Goal: Check status: Check status

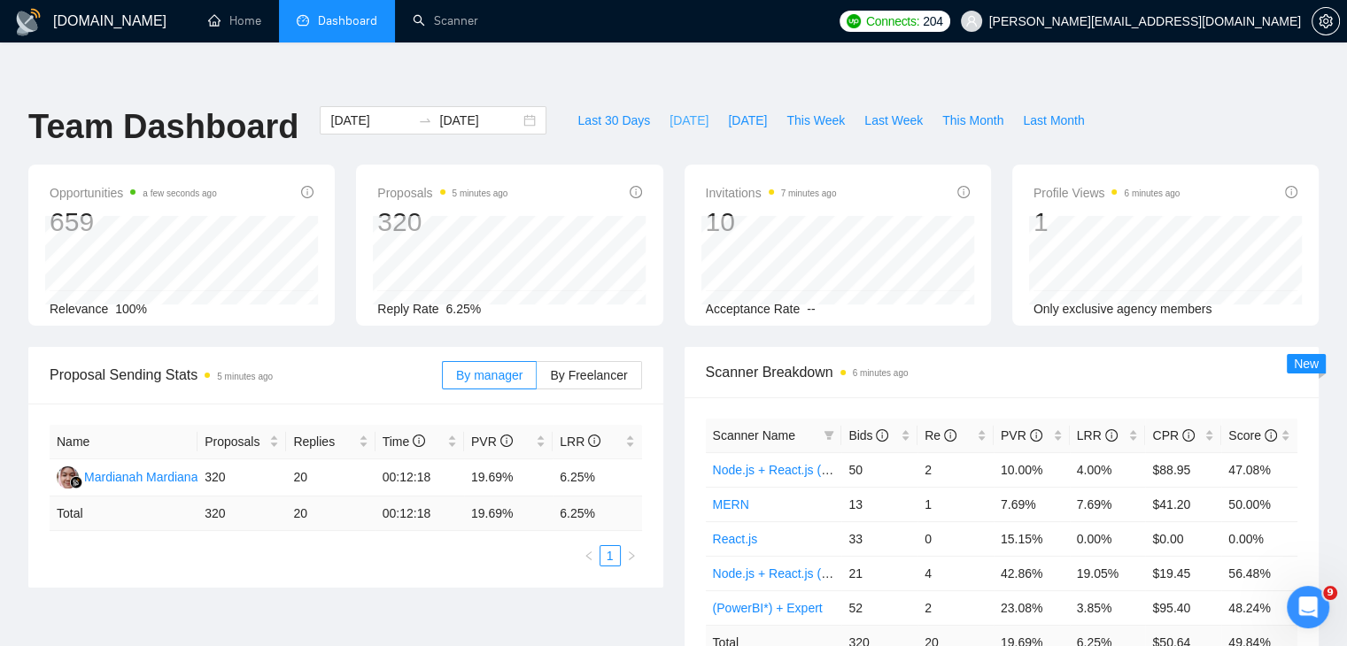
click at [669, 111] on span "[DATE]" at bounding box center [688, 120] width 39 height 19
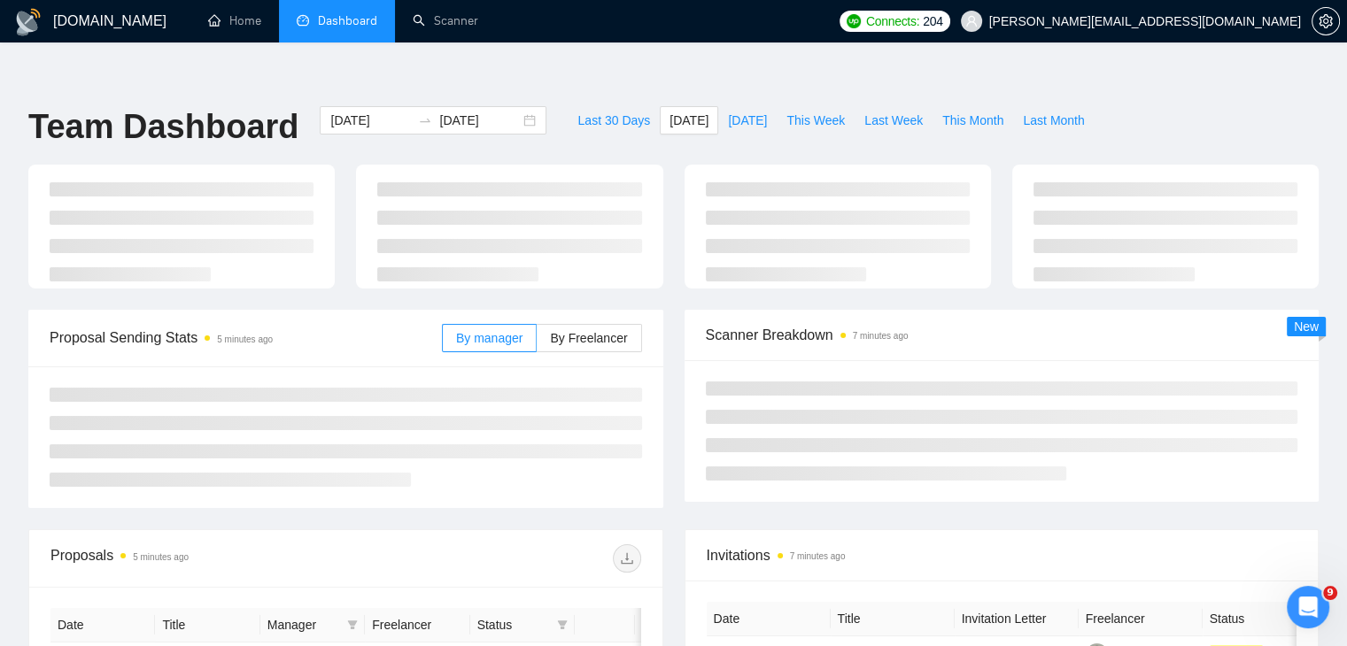
type input "[DATE]"
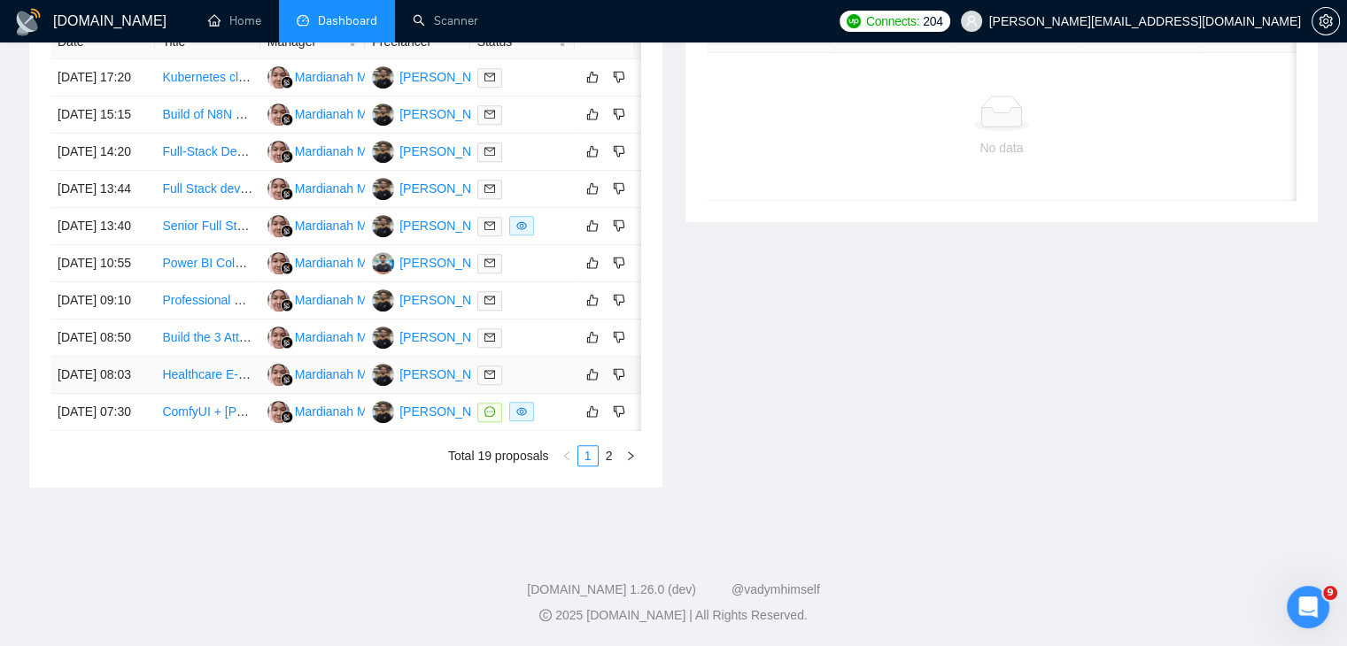
scroll to position [934, 0]
click at [608, 461] on link "2" at bounding box center [608, 455] width 19 height 19
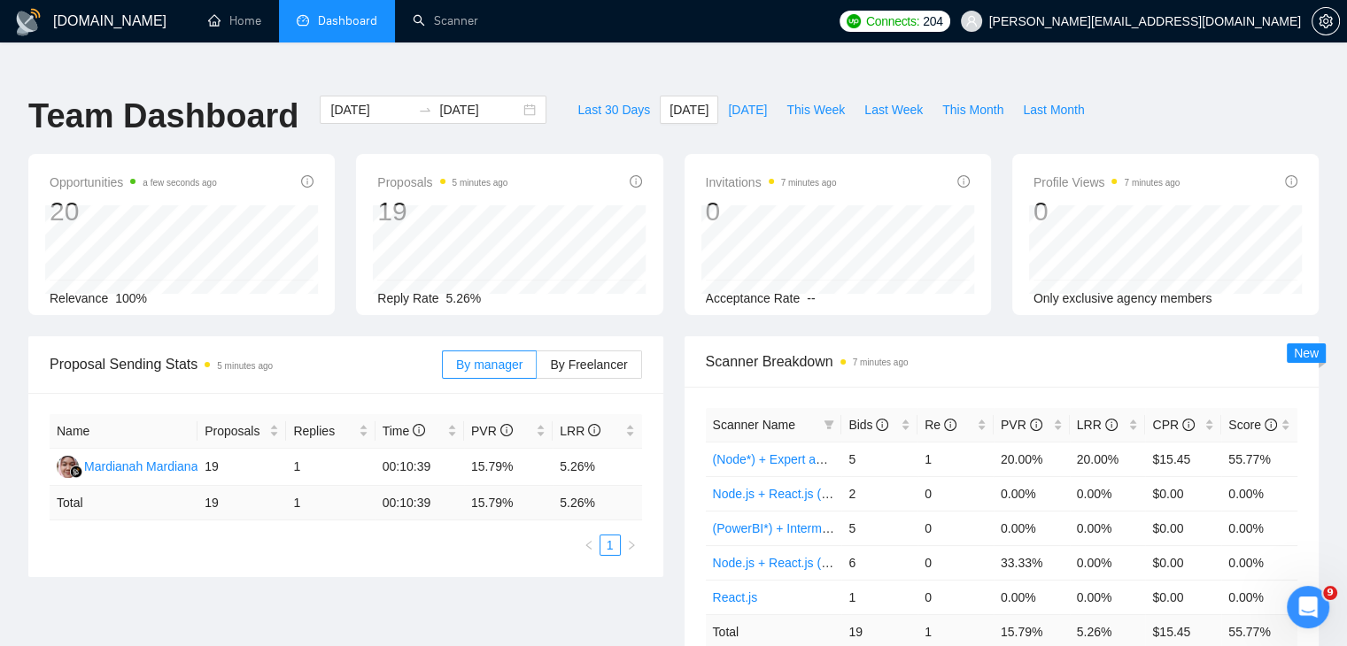
scroll to position [4, 0]
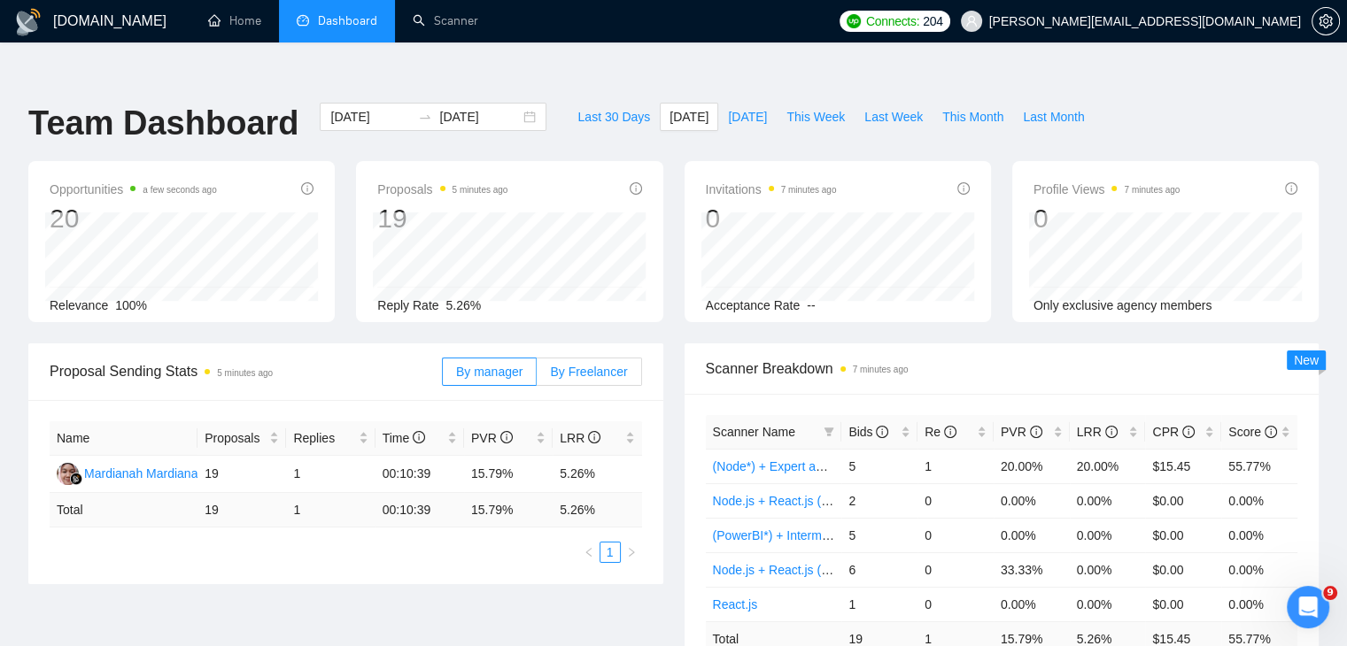
click at [614, 365] on span "By Freelancer" at bounding box center [588, 372] width 77 height 14
click at [536, 376] on input "By Freelancer" at bounding box center [536, 376] width 0 height 0
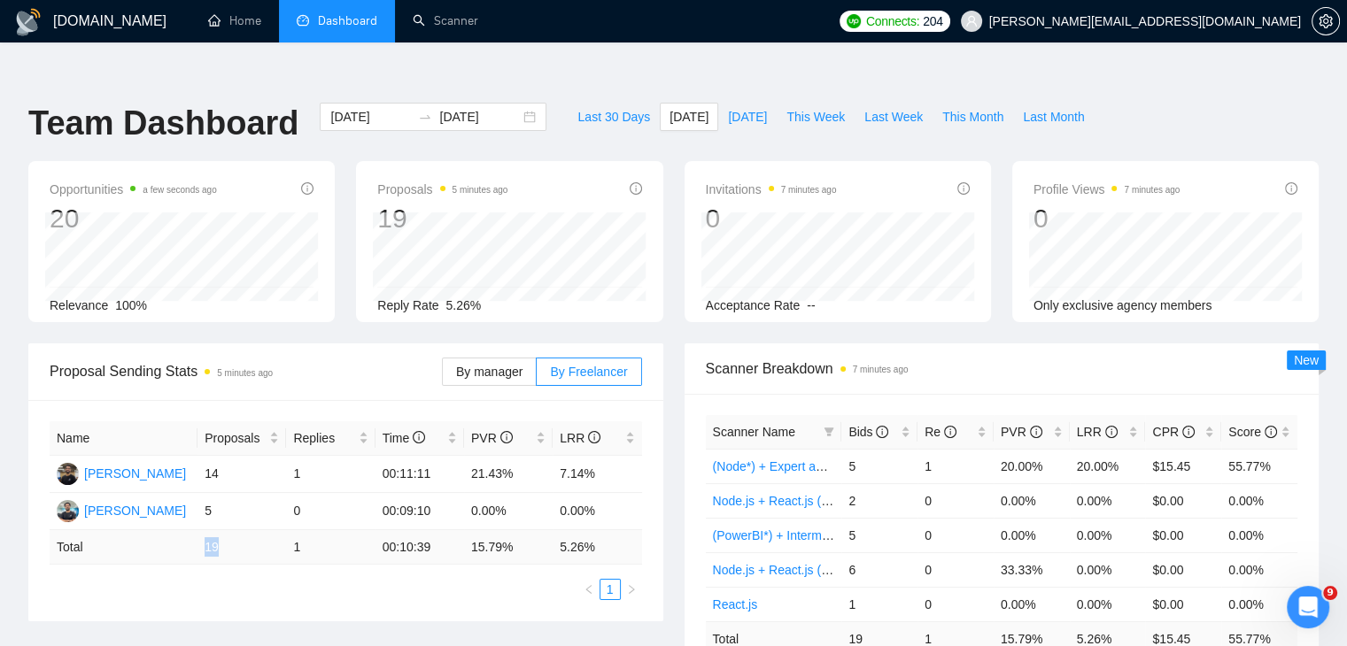
drag, startPoint x: 204, startPoint y: 513, endPoint x: 221, endPoint y: 513, distance: 17.7
click at [221, 530] on td "19" at bounding box center [241, 547] width 89 height 35
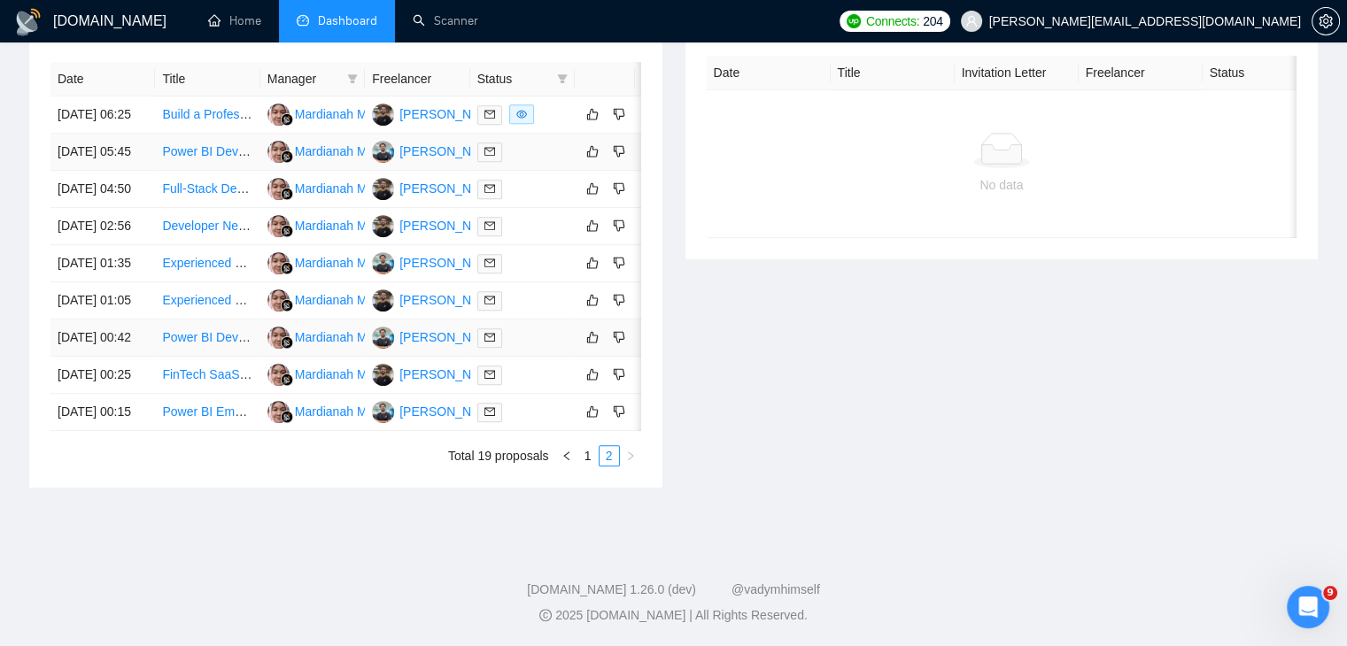
scroll to position [880, 0]
click at [590, 465] on link "1" at bounding box center [587, 455] width 19 height 19
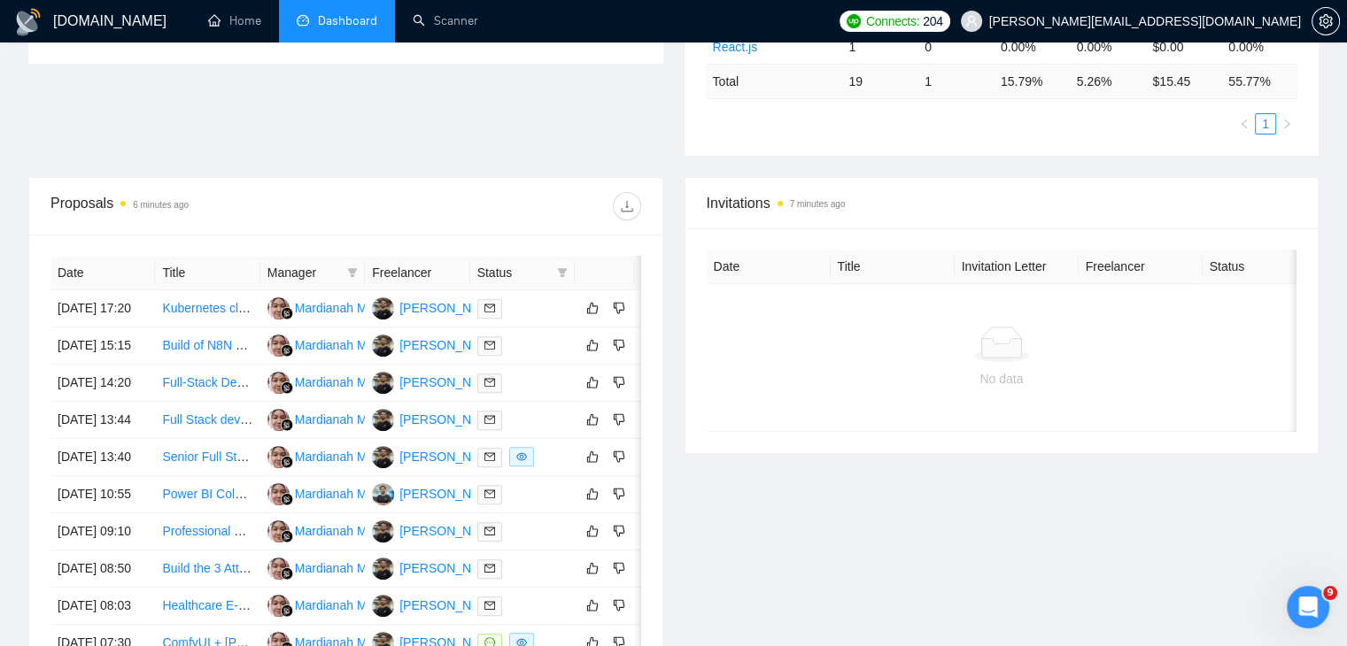
scroll to position [560, 0]
click at [46, 298] on div "Date Title Manager Freelancer Status 12 Sep, 2025 17:20 Kubernetes cluster depl…" at bounding box center [345, 477] width 633 height 484
